Goal: Task Accomplishment & Management: Manage account settings

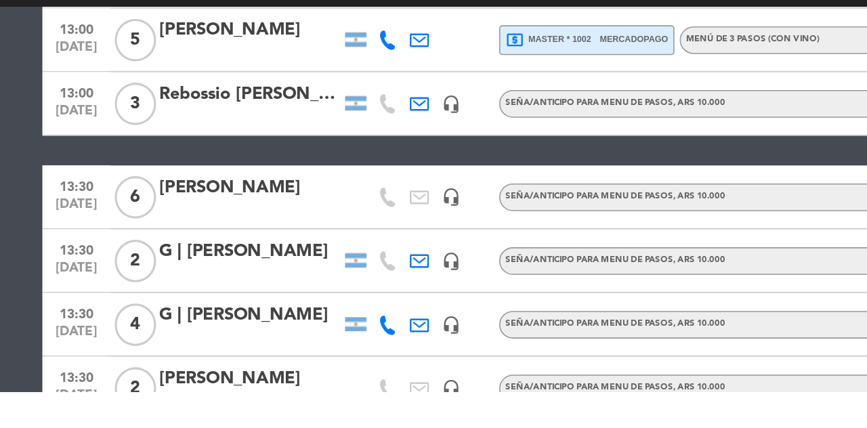
scroll to position [450, 0]
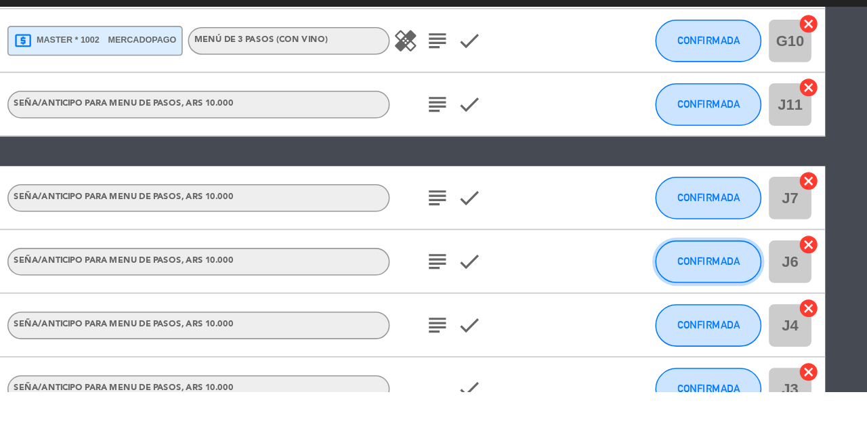
click at [762, 346] on span "CONFIRMADA" at bounding box center [766, 344] width 40 height 7
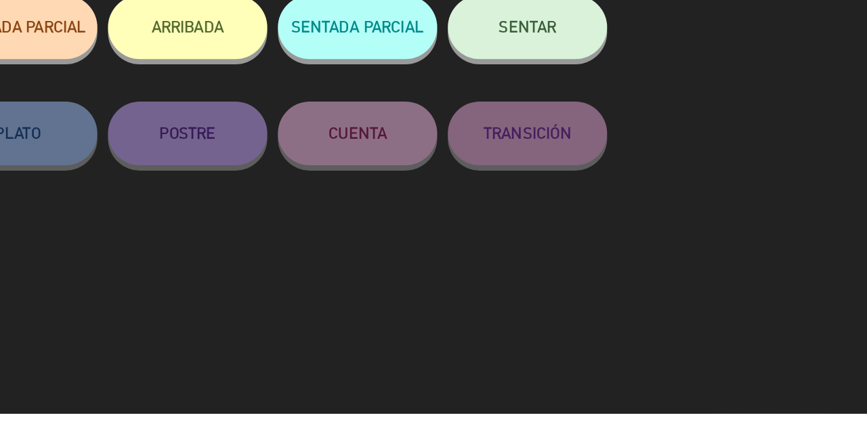
scroll to position [42, 0]
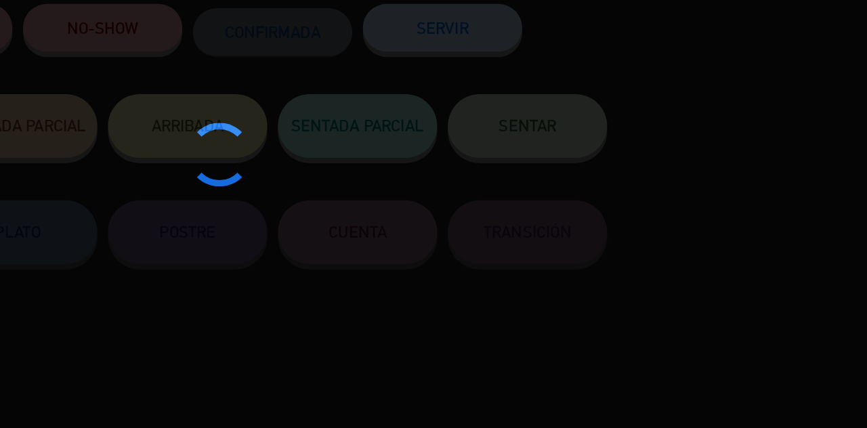
click at [656, 182] on div at bounding box center [433, 214] width 867 height 428
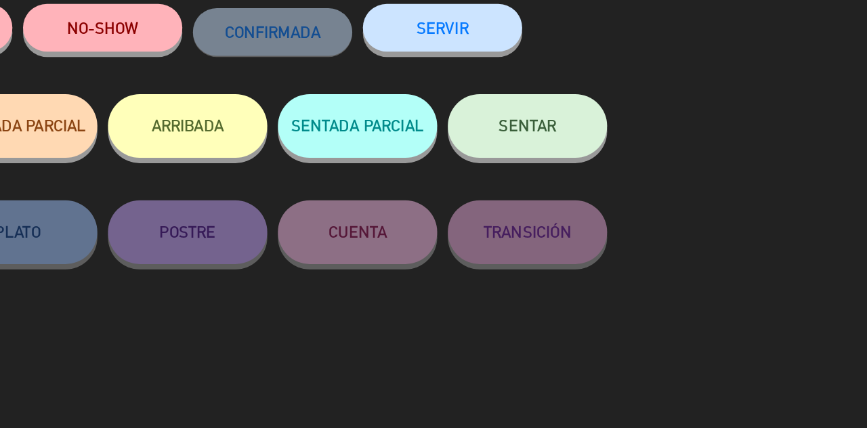
click at [660, 177] on button "SENTAR" at bounding box center [650, 181] width 102 height 41
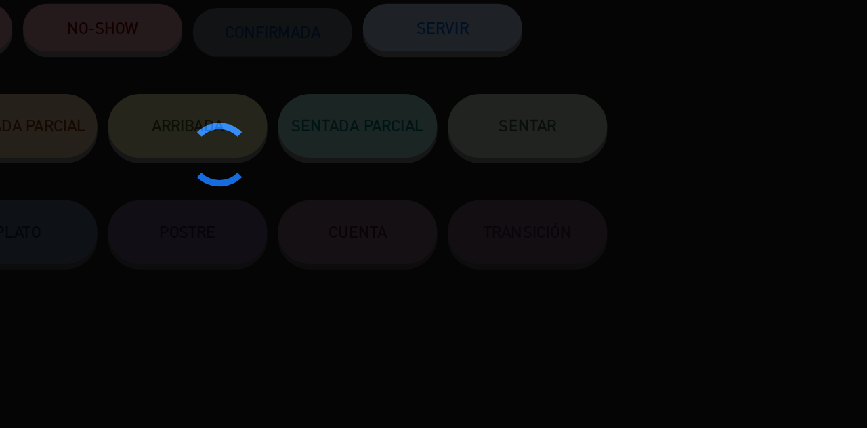
type input "J8"
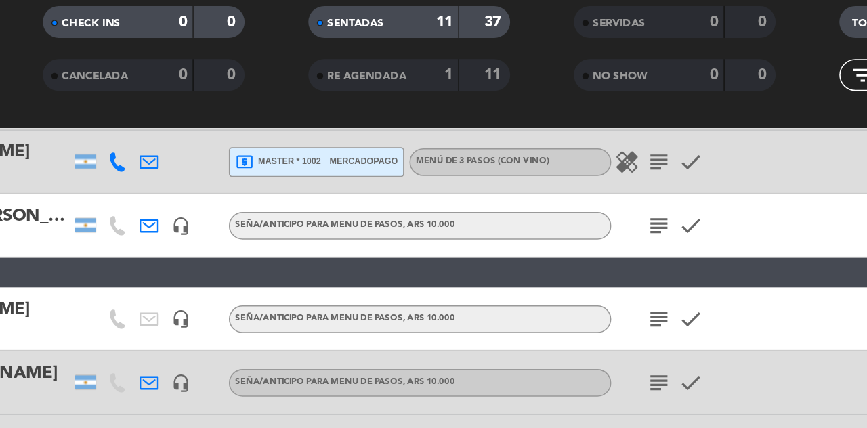
click at [586, 337] on icon "subject" at bounding box center [592, 345] width 16 height 16
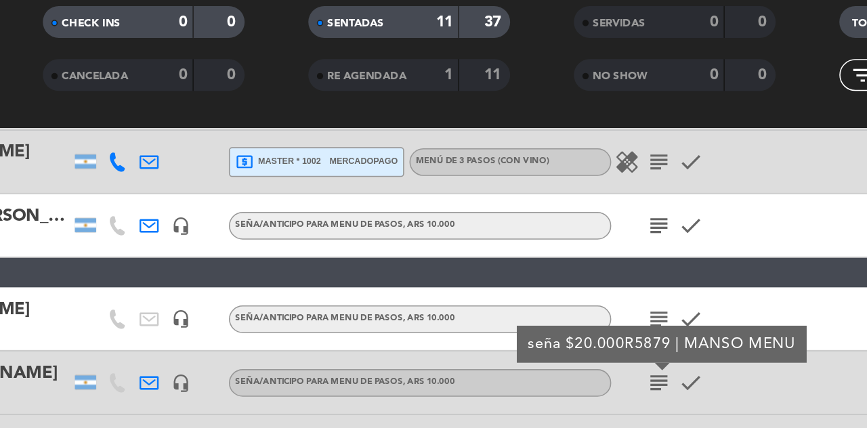
click at [595, 337] on icon "subject" at bounding box center [592, 345] width 16 height 16
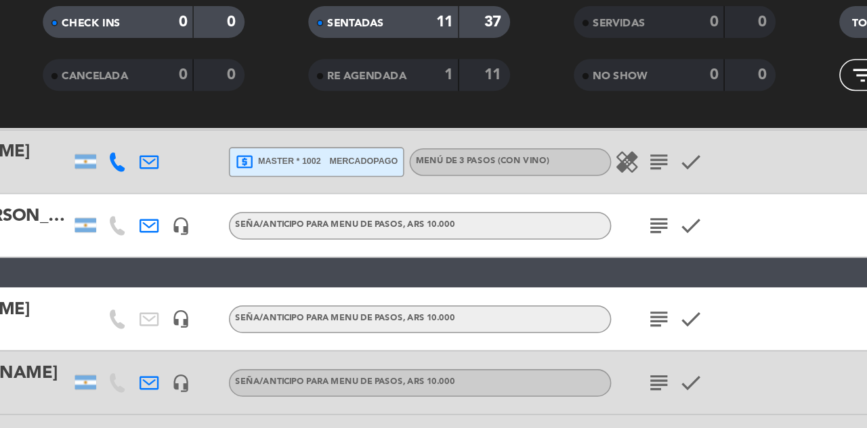
click at [341, 377] on div "Seña/anticipo para MENU DE PASOS , ARS 10.000" at bounding box center [440, 386] width 244 height 18
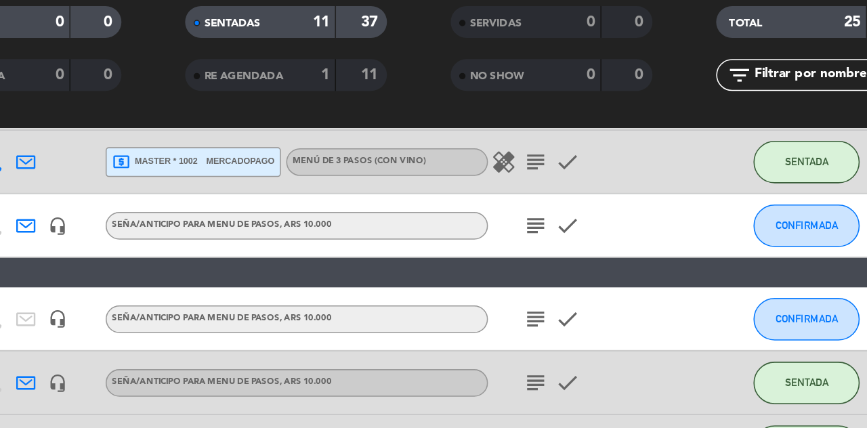
click at [599, 337] on icon "subject" at bounding box center [592, 345] width 16 height 16
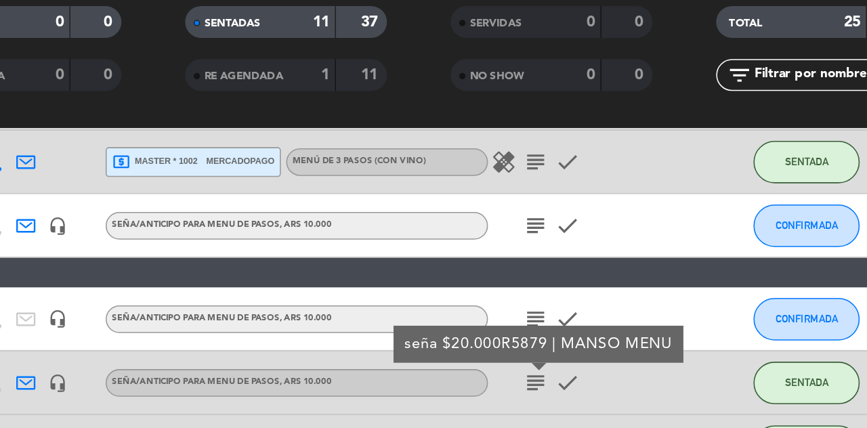
click at [600, 337] on icon "subject" at bounding box center [592, 345] width 16 height 16
